Goal: Task Accomplishment & Management: Manage account settings

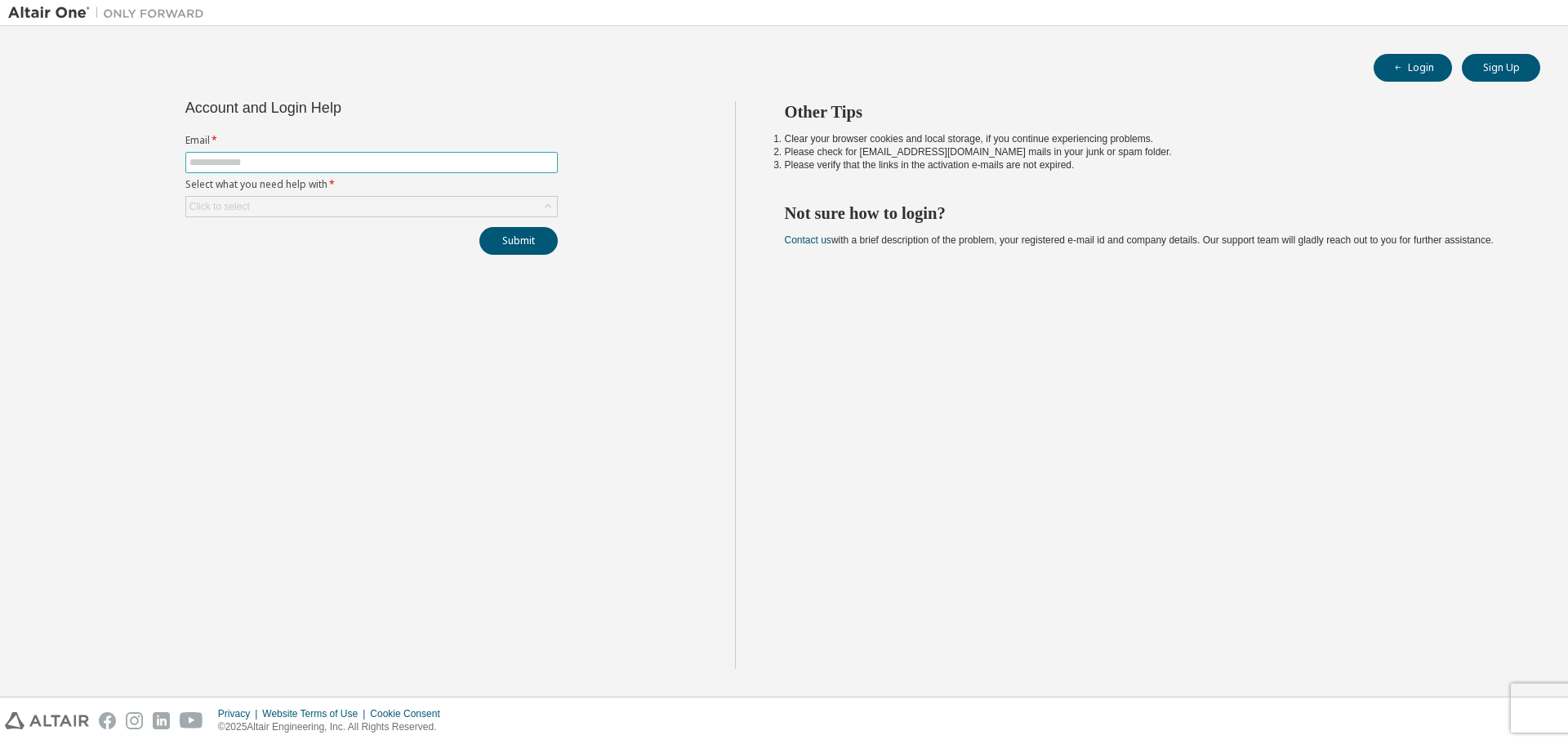
click at [326, 158] on input "text" at bounding box center [372, 162] width 364 height 13
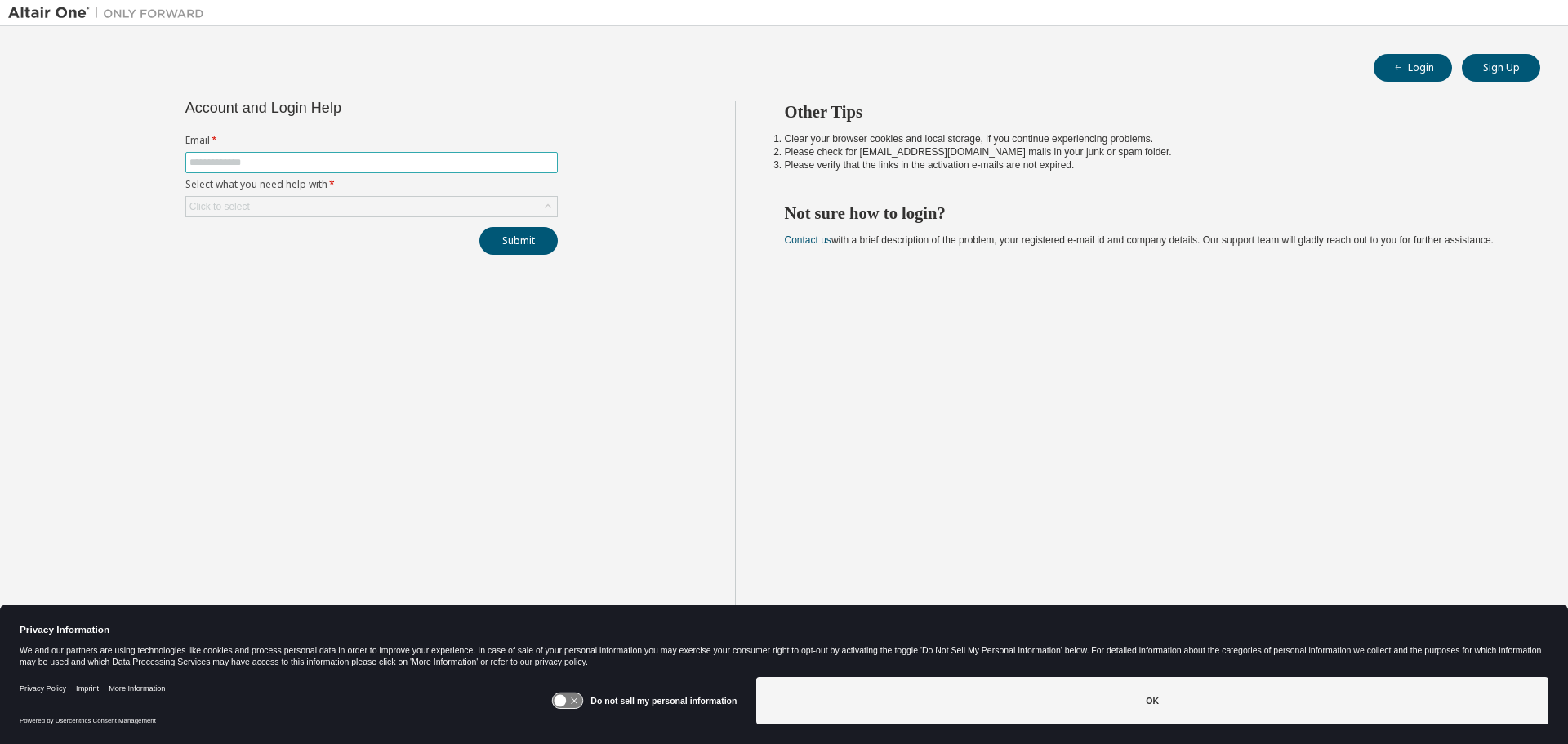
click at [331, 161] on input "text" at bounding box center [372, 162] width 364 height 13
type input "**********"
click at [334, 207] on div "Click to select" at bounding box center [372, 207] width 371 height 20
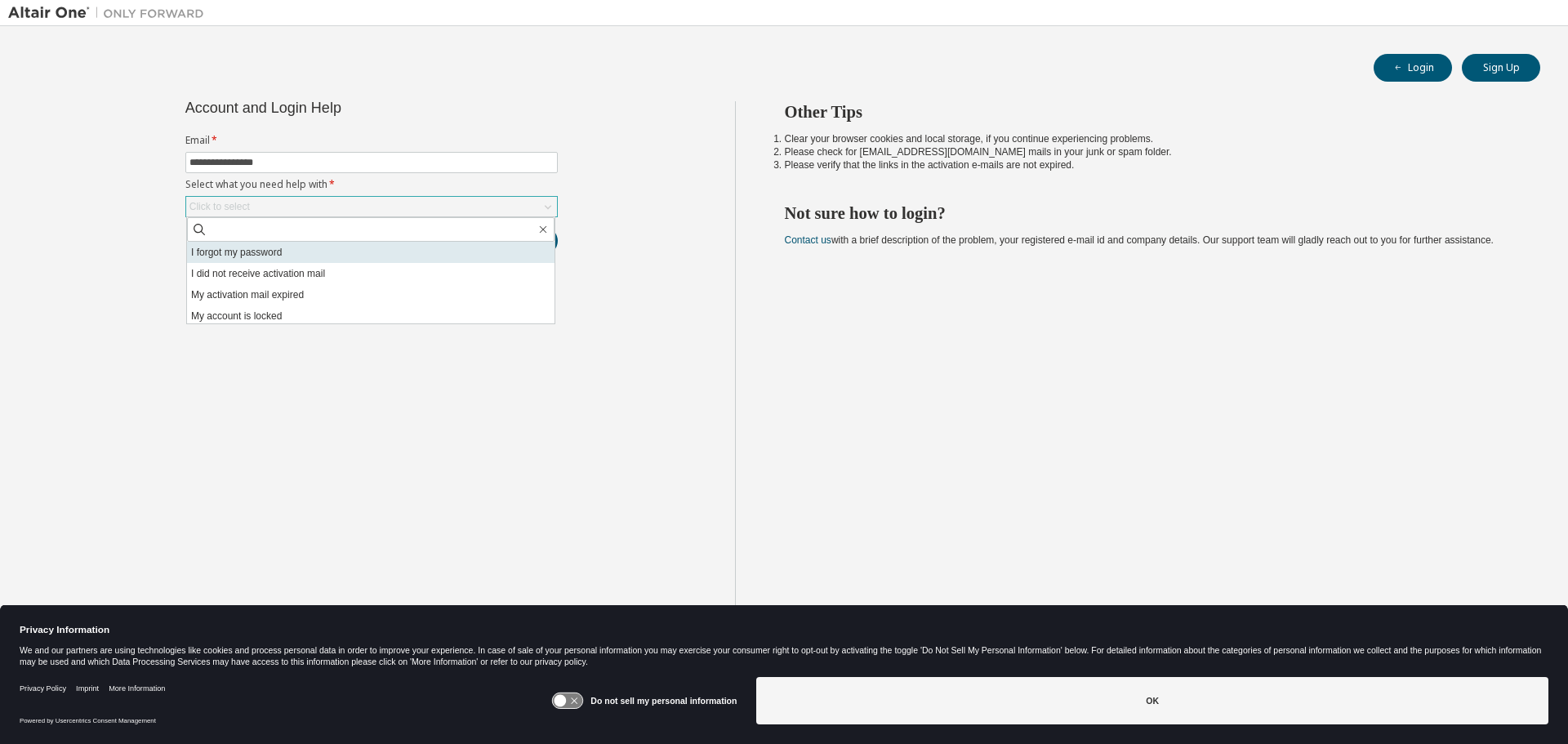
click at [334, 255] on li "I forgot my password" at bounding box center [371, 252] width 368 height 22
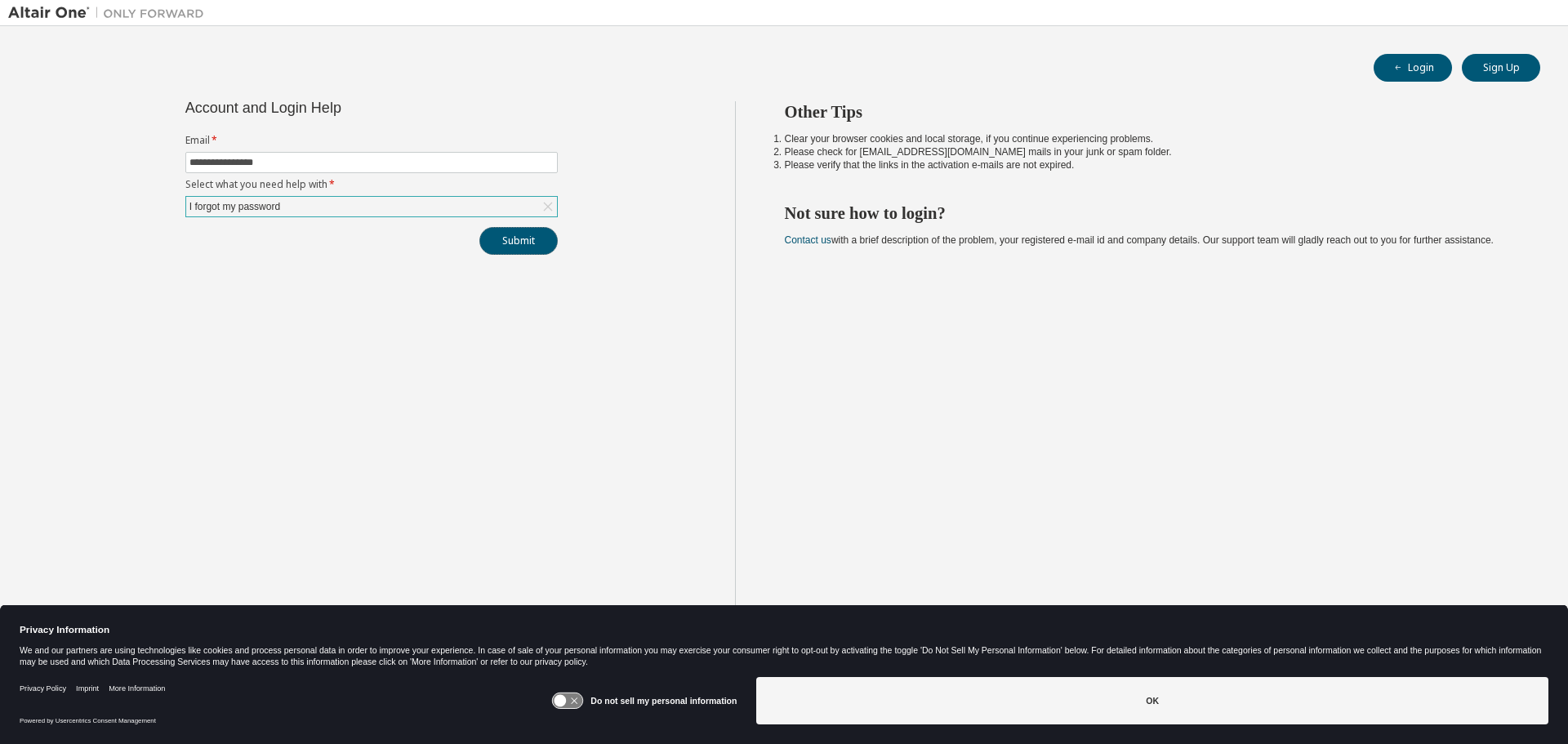
click at [539, 233] on button "Submit" at bounding box center [518, 241] width 79 height 28
